Goal: Information Seeking & Learning: Learn about a topic

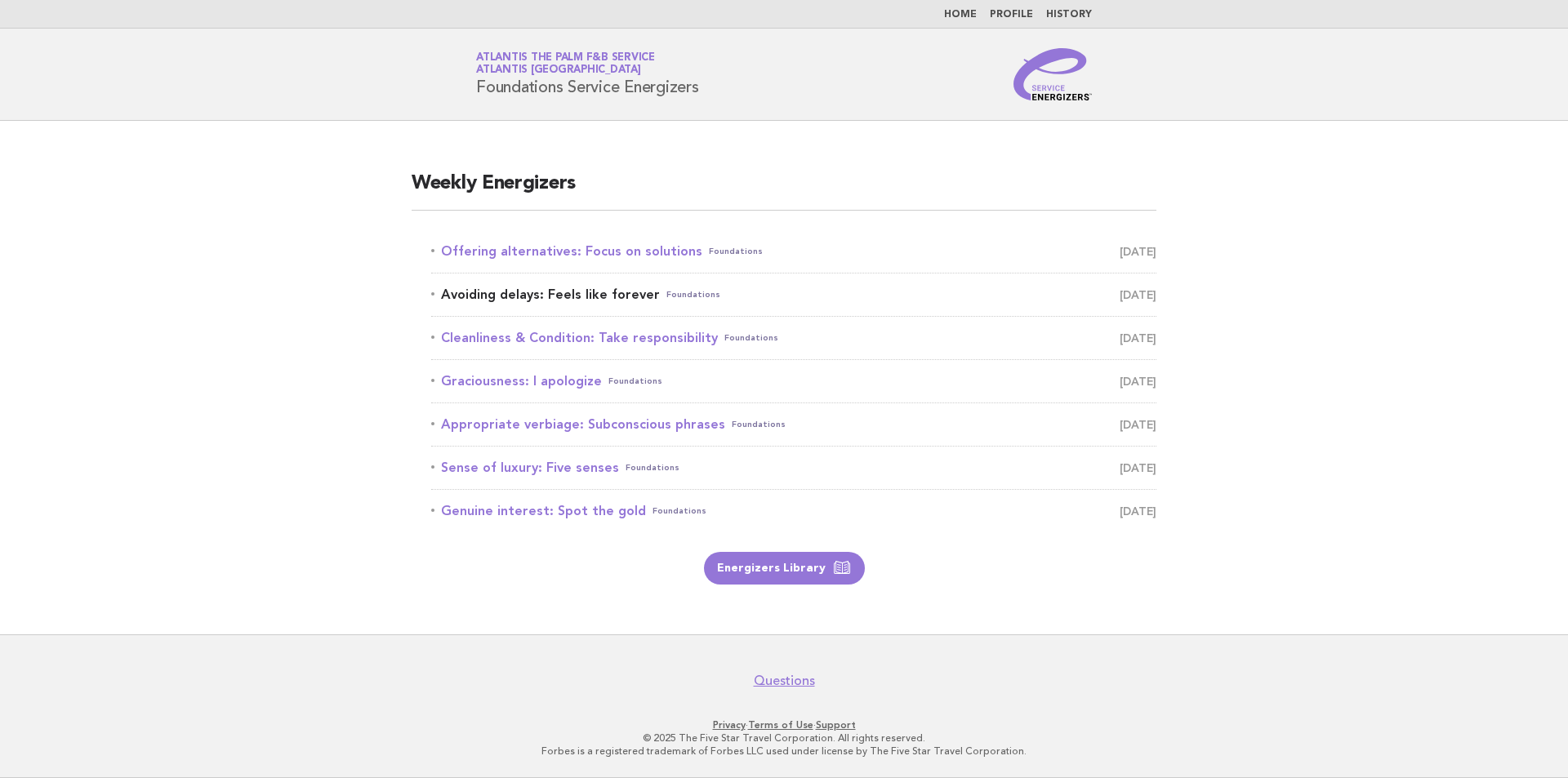
click at [1119, 294] on span "[DATE]" at bounding box center [1138, 294] width 37 height 23
click at [679, 299] on span "Foundations" at bounding box center [693, 294] width 54 height 23
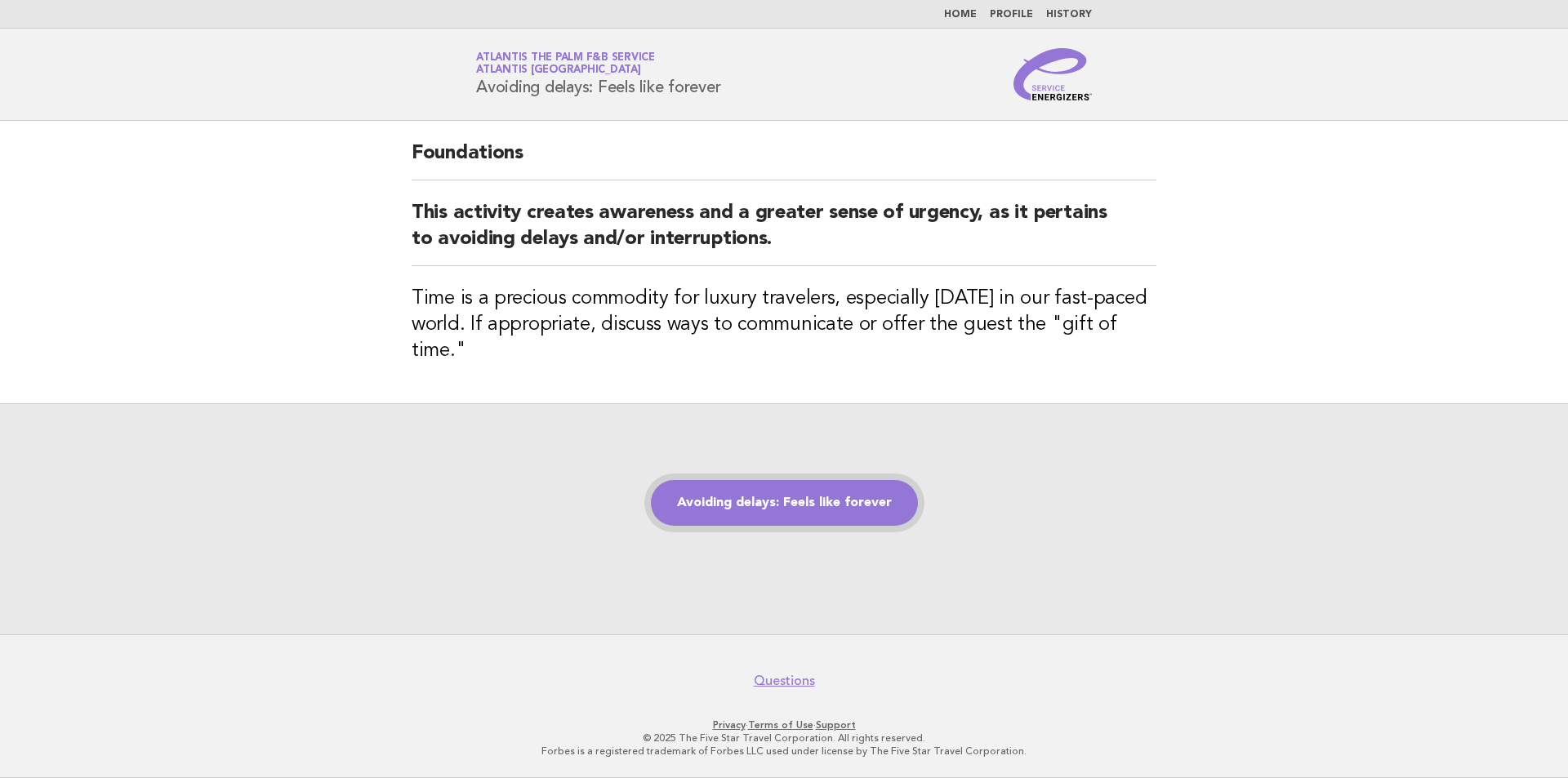
click at [703, 505] on link "Avoiding delays: Feels like forever" at bounding box center [784, 503] width 267 height 46
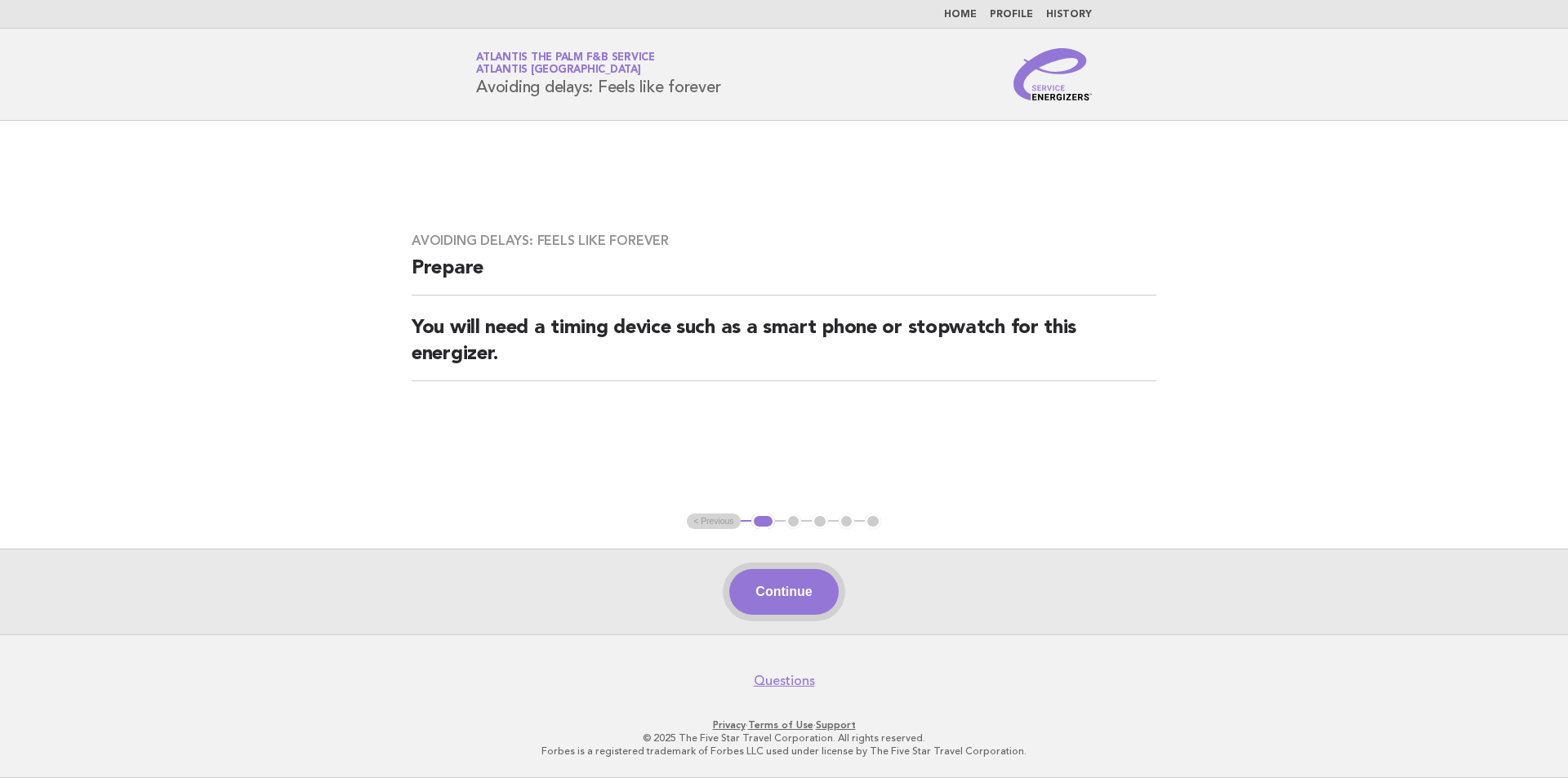
click at [795, 589] on button "Continue" at bounding box center [783, 592] width 108 height 46
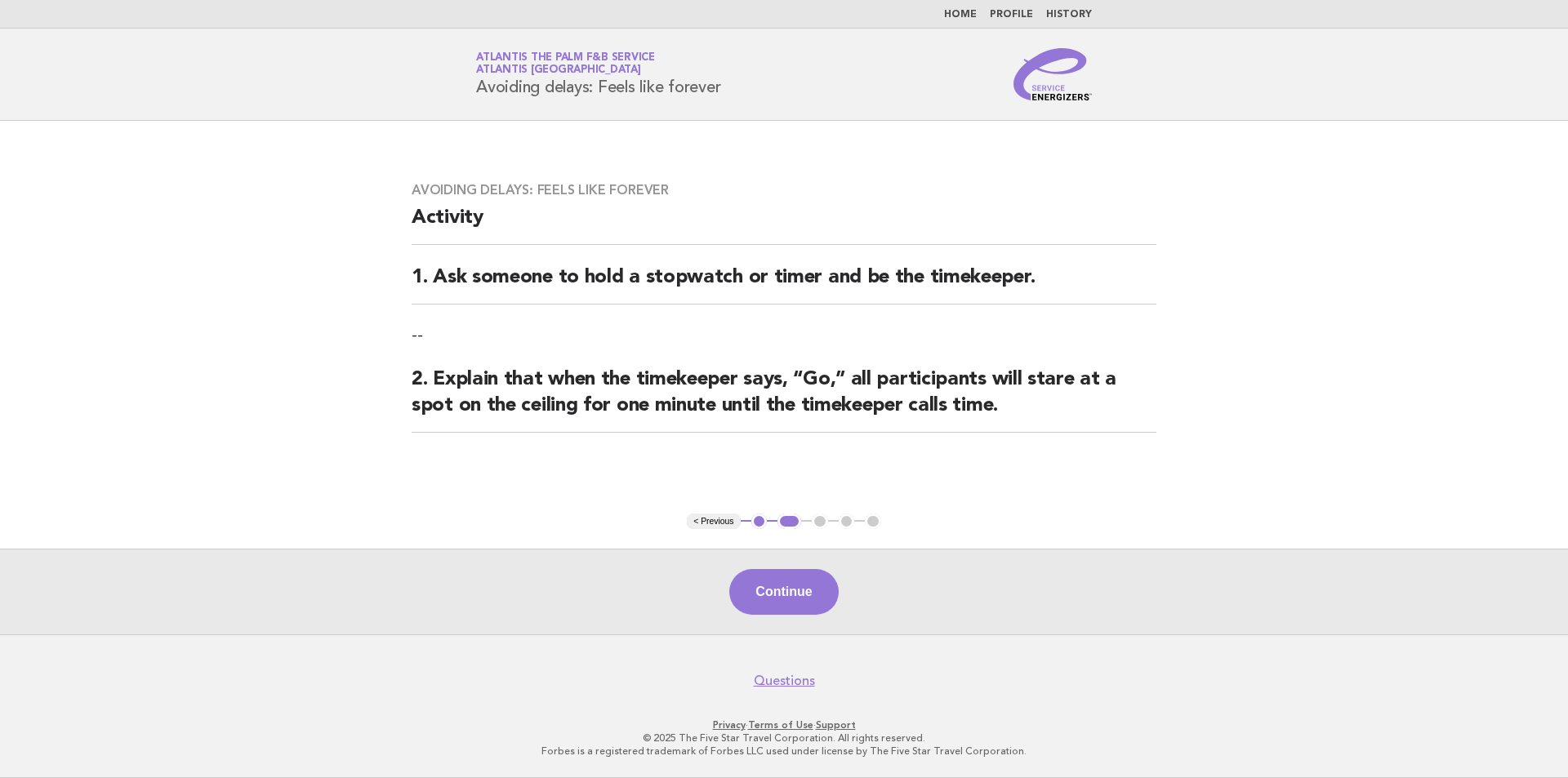
click at [795, 589] on button "Continue" at bounding box center [783, 592] width 108 height 46
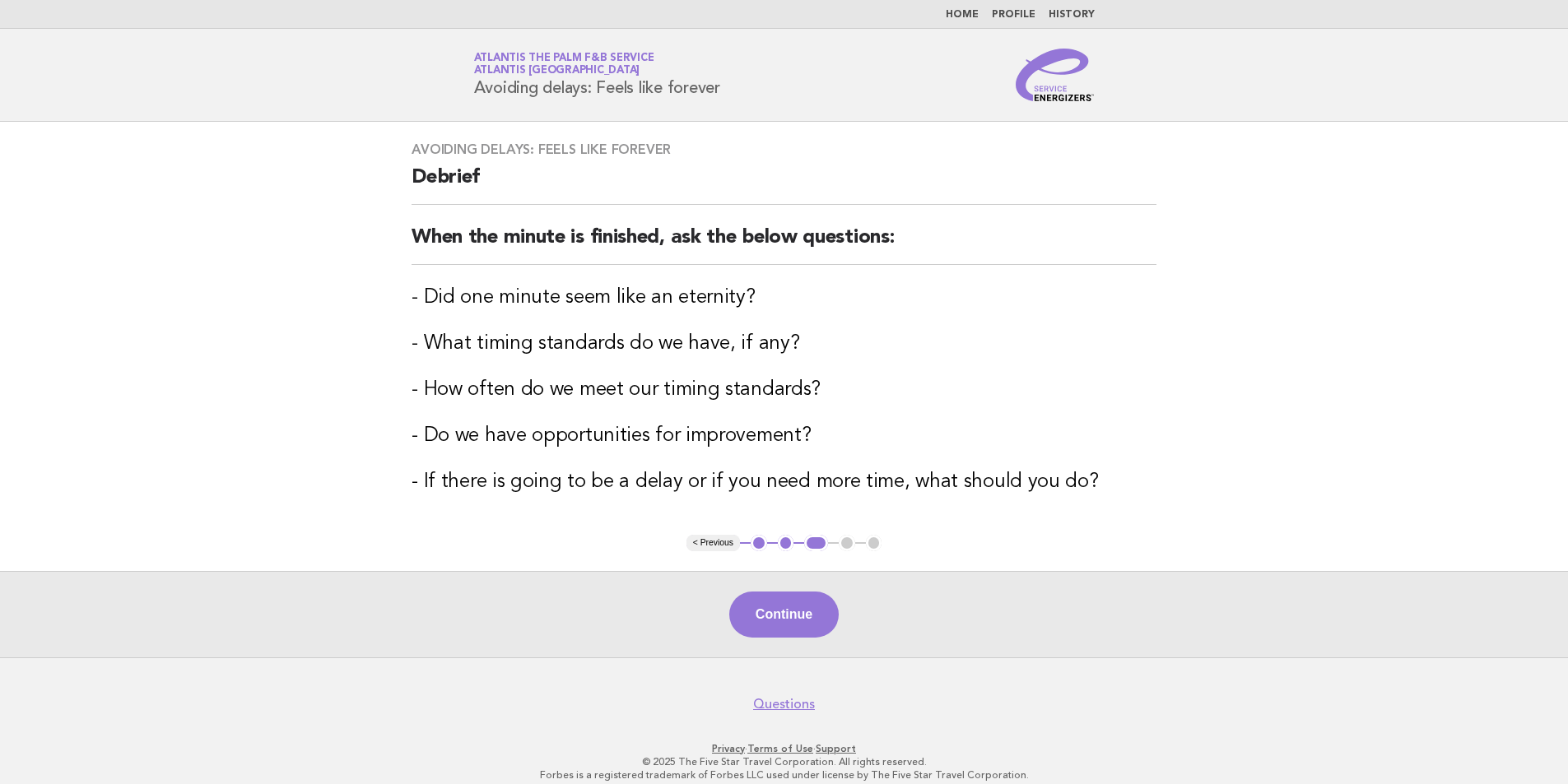
click at [695, 543] on button "< Previous" at bounding box center [713, 543] width 53 height 17
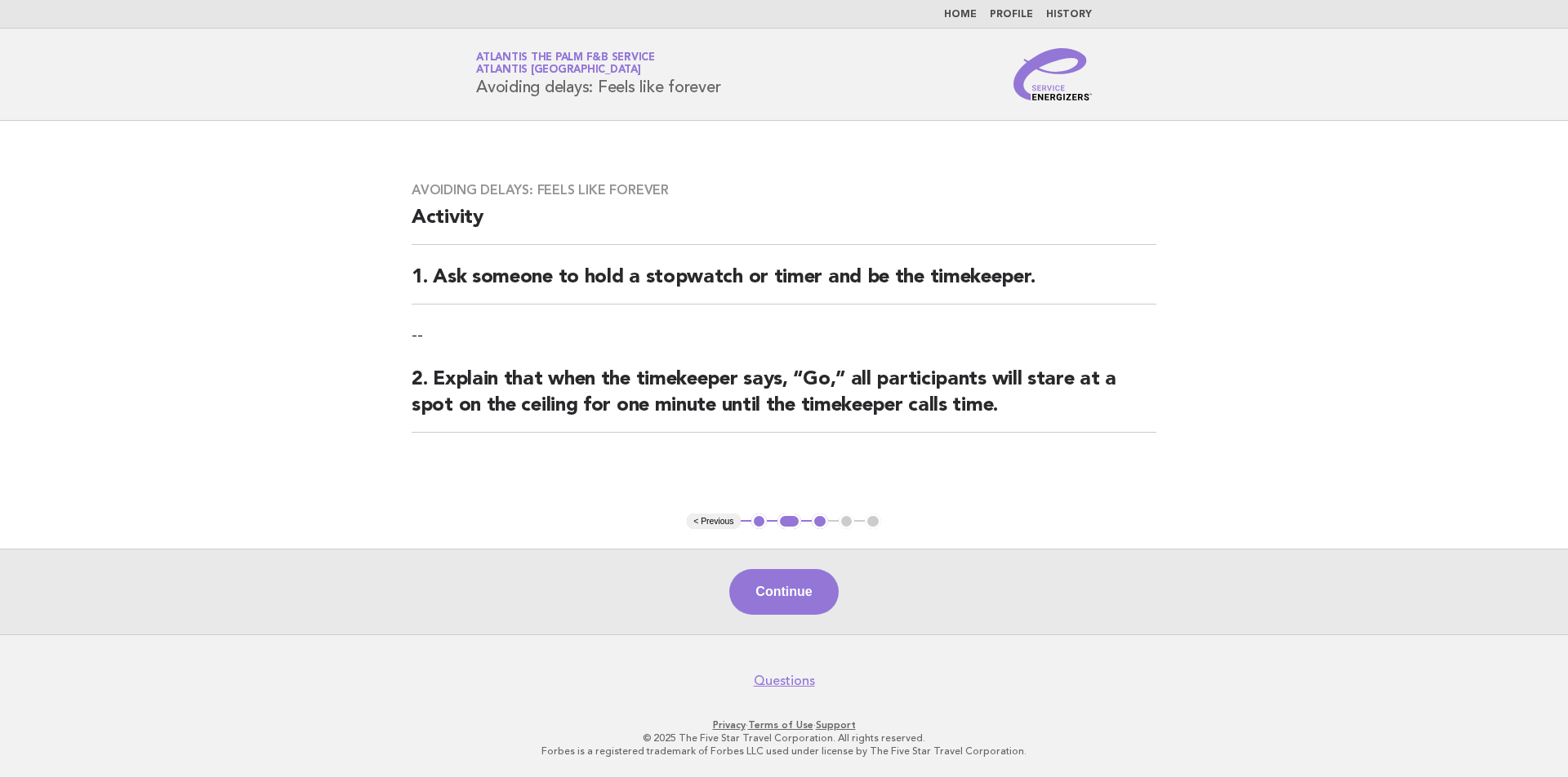
click at [705, 520] on button "< Previous" at bounding box center [713, 521] width 53 height 17
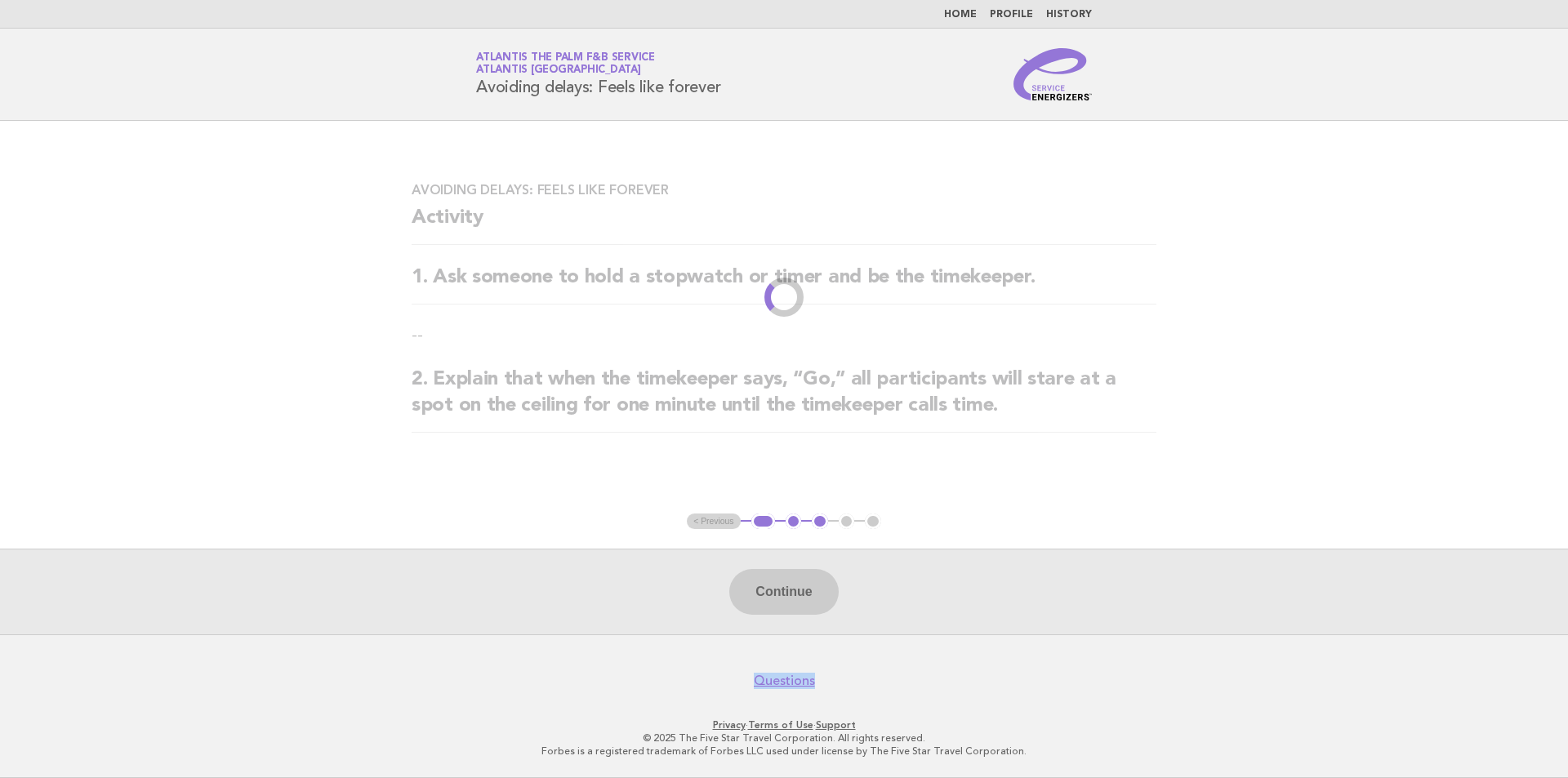
click at [705, 520] on ul "< Previous 1 2 3 4 5" at bounding box center [784, 521] width 194 height 17
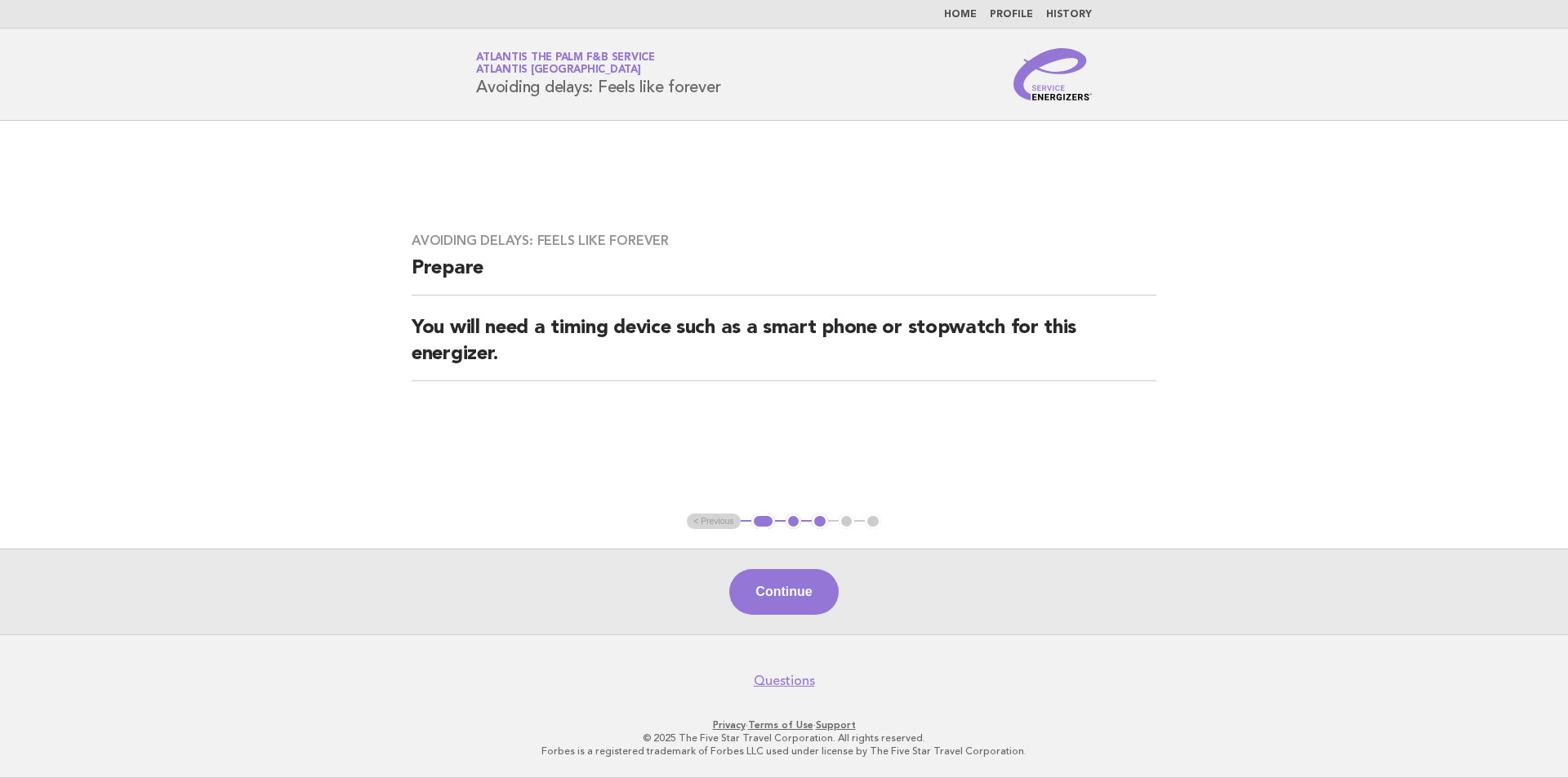
click at [705, 520] on ul "< Previous 1 2 3 4 5" at bounding box center [784, 521] width 194 height 17
click at [766, 528] on button "1" at bounding box center [762, 521] width 24 height 17
click at [712, 517] on ul "< Previous 1 2 3 4 5" at bounding box center [784, 521] width 194 height 17
click at [716, 513] on main "Avoiding delays: Feels like forever Prepare You will need a timing device such …" at bounding box center [784, 377] width 1568 height 513
click at [759, 525] on button "1" at bounding box center [762, 521] width 24 height 17
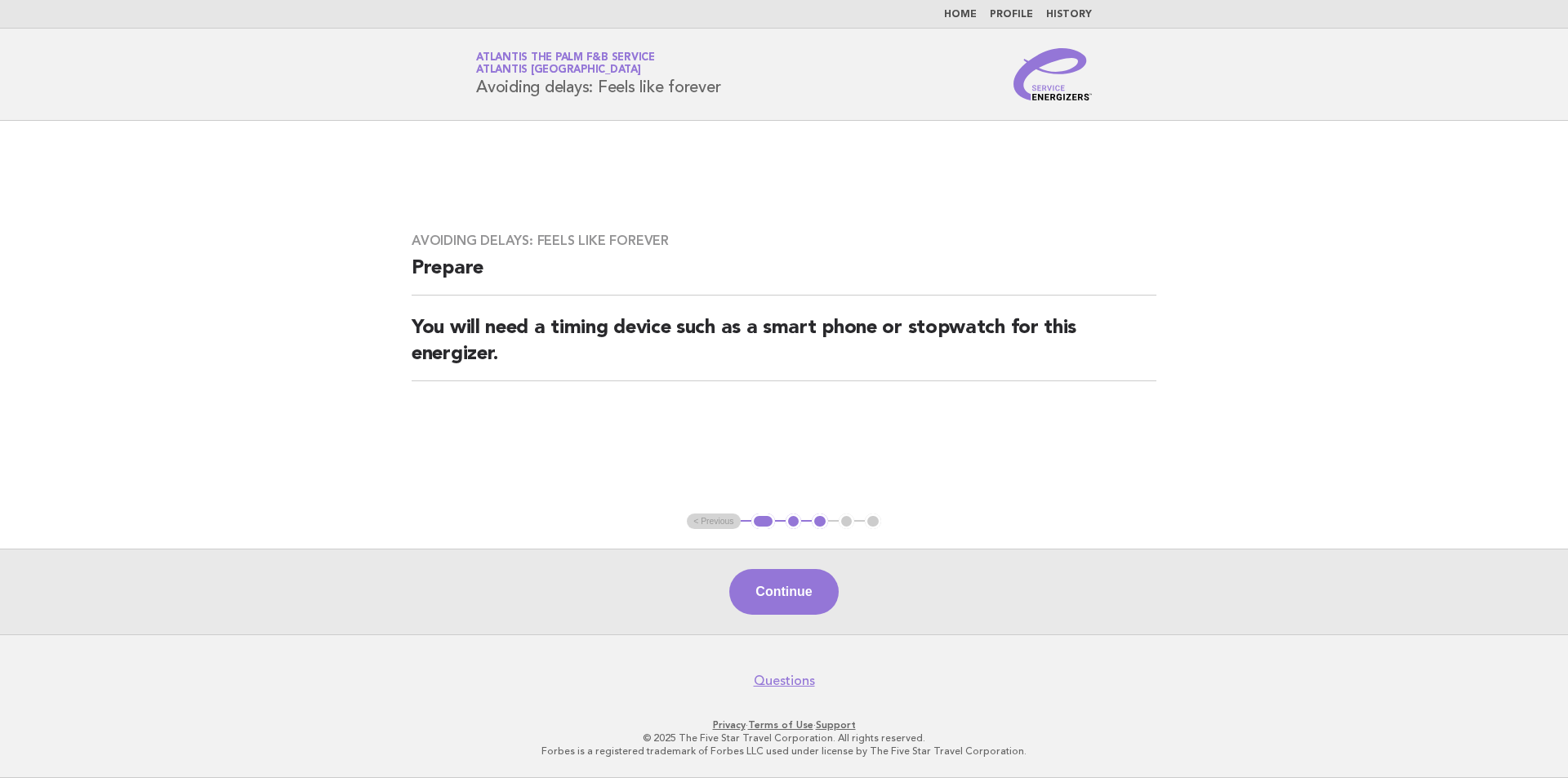
click at [759, 525] on button "1" at bounding box center [762, 521] width 24 height 17
